Goal: Information Seeking & Learning: Learn about a topic

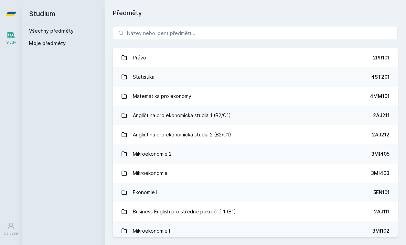
click at [40, 28] on link "Všechny předměty" at bounding box center [51, 31] width 45 height 6
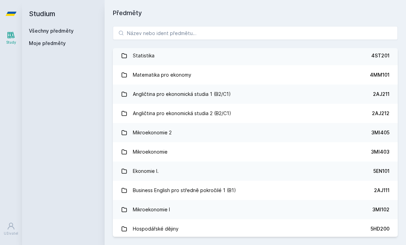
scroll to position [1, 0]
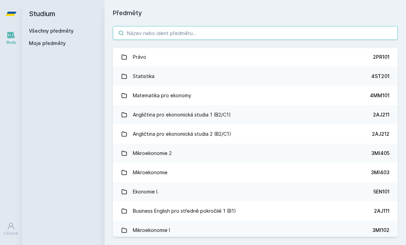
click at [250, 38] on input "search" at bounding box center [255, 33] width 285 height 14
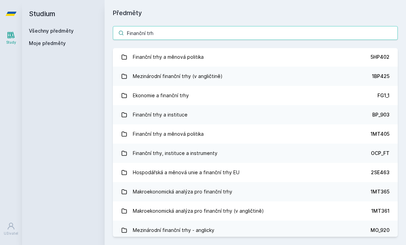
type input "Finanční trh"
click at [167, 56] on div "Finanční trhy a měnová politika" at bounding box center [168, 57] width 71 height 14
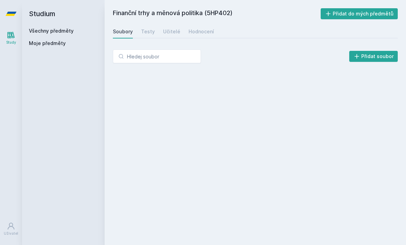
click at [143, 36] on link "Testy" at bounding box center [148, 32] width 14 height 14
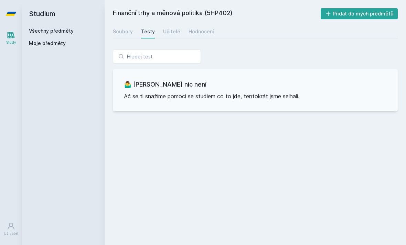
click at [119, 33] on div "Soubory" at bounding box center [123, 31] width 20 height 7
click at [165, 37] on link "Učitelé" at bounding box center [171, 32] width 17 height 14
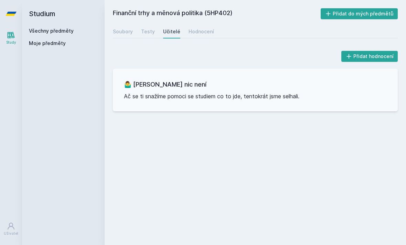
click at [192, 34] on div "Hodnocení" at bounding box center [200, 31] width 25 height 7
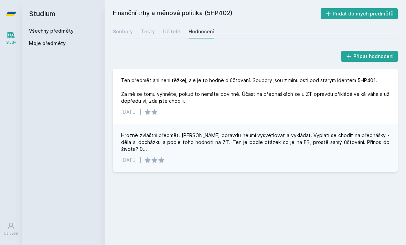
click at [126, 29] on div "Soubory" at bounding box center [123, 31] width 20 height 7
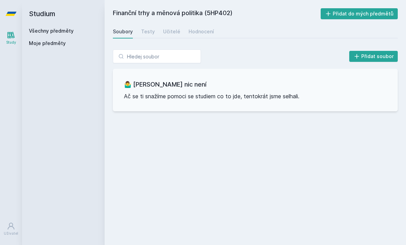
click at [97, 67] on div "Studium Všechny předměty Moje předměty" at bounding box center [63, 122] width 83 height 245
click at [144, 30] on div "Testy" at bounding box center [148, 31] width 14 height 7
click at [170, 31] on div "Učitelé" at bounding box center [171, 31] width 17 height 7
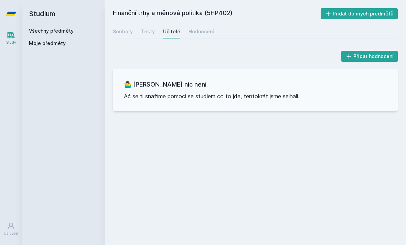
click at [199, 32] on div "Hodnocení" at bounding box center [200, 31] width 25 height 7
